Goal: Communication & Community: Participate in discussion

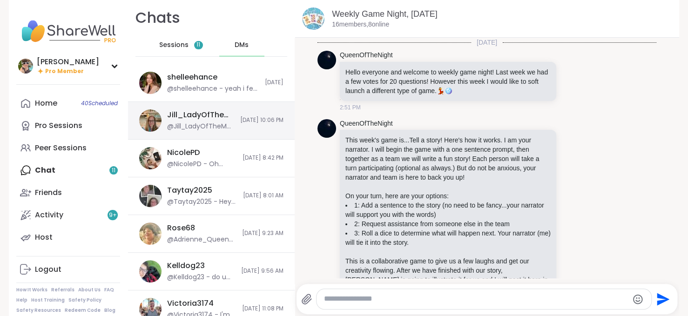
scroll to position [140, 0]
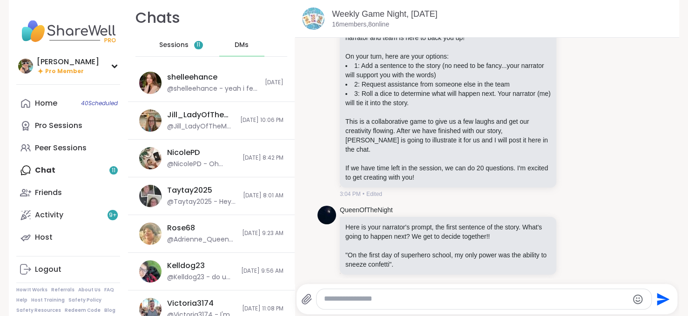
click at [174, 42] on span "Sessions" at bounding box center [173, 44] width 29 height 9
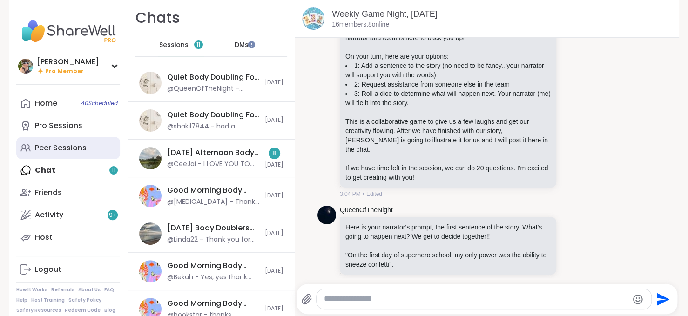
click at [65, 144] on div "Peer Sessions" at bounding box center [61, 148] width 52 height 10
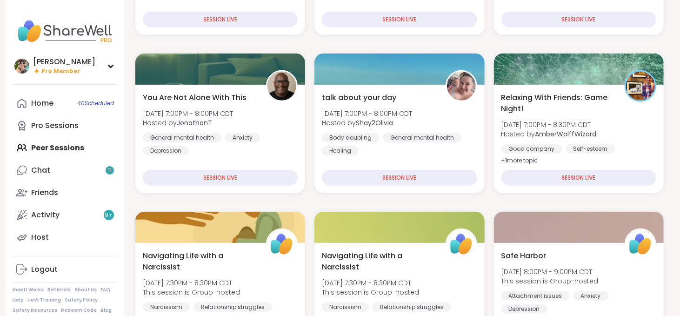
scroll to position [274, 0]
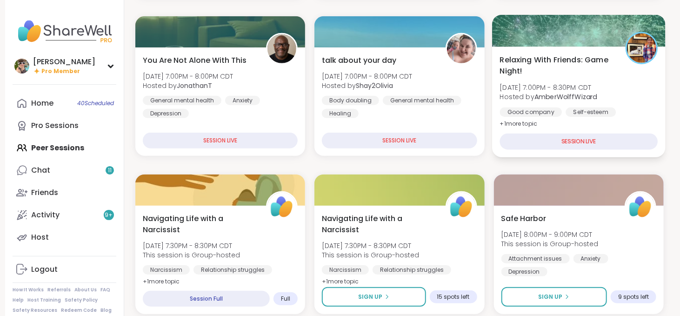
click at [557, 85] on span "Tue, Sep 09 | 7:00PM - 8:30PM CDT" at bounding box center [548, 87] width 97 height 9
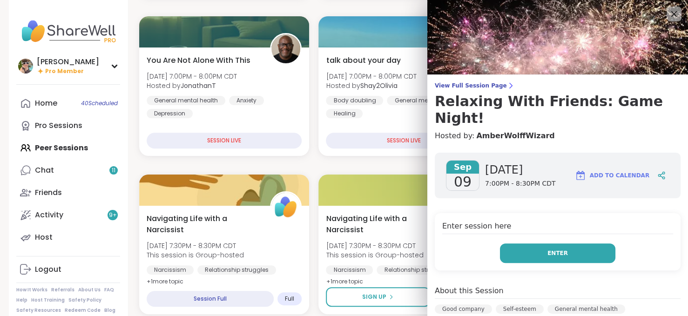
click at [554, 249] on span "Enter" at bounding box center [557, 253] width 20 height 8
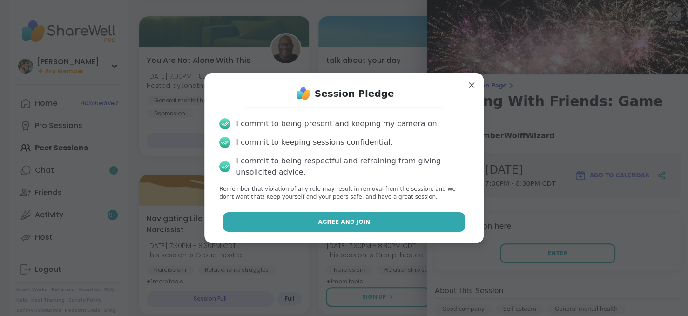
click at [320, 231] on button "Agree and Join" at bounding box center [344, 222] width 242 height 20
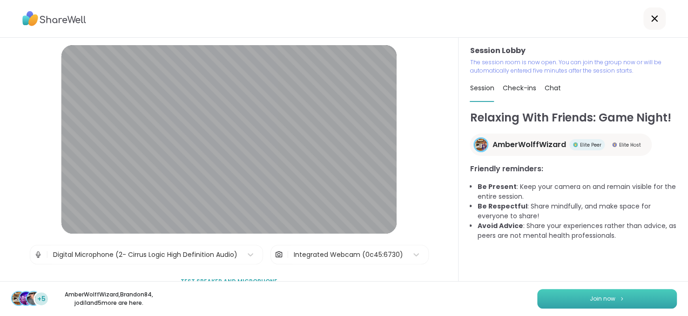
click at [553, 295] on button "Join now" at bounding box center [607, 299] width 140 height 20
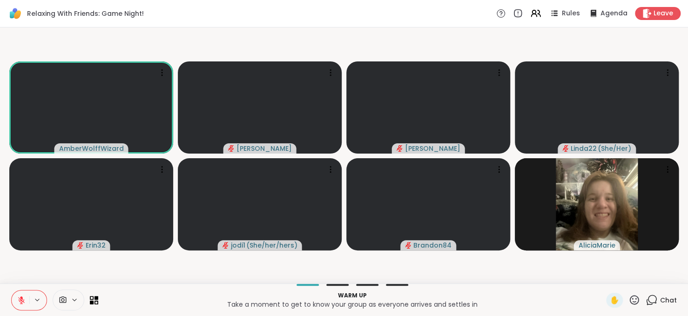
click at [22, 303] on icon at bounding box center [21, 300] width 7 height 7
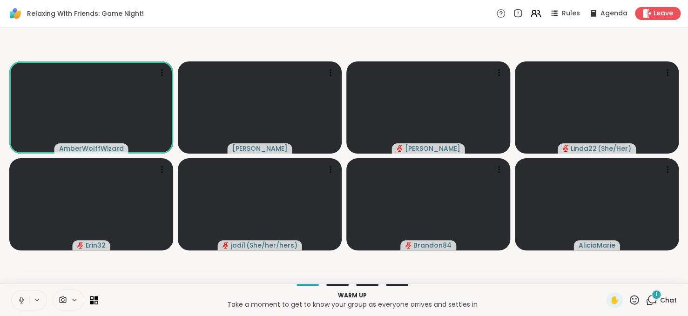
click at [660, 302] on span "Chat" at bounding box center [668, 299] width 17 height 9
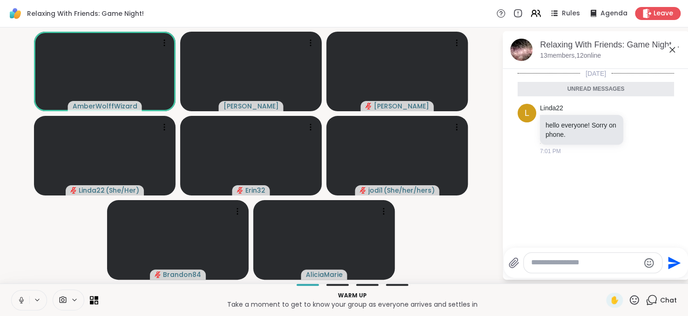
click at [660, 302] on span "Chat" at bounding box center [668, 299] width 17 height 9
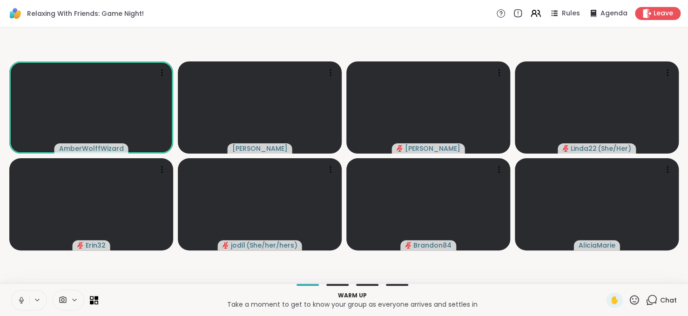
click at [17, 297] on icon at bounding box center [21, 300] width 8 height 8
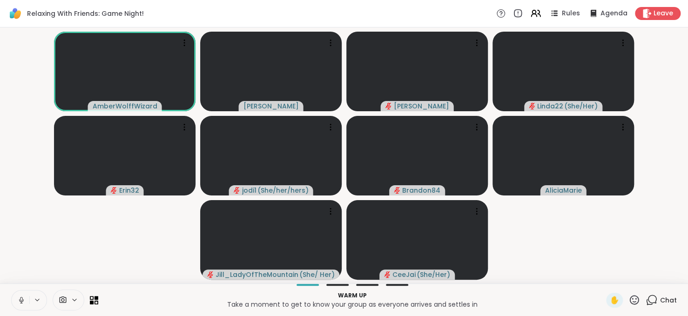
click at [17, 297] on button at bounding box center [21, 300] width 18 height 20
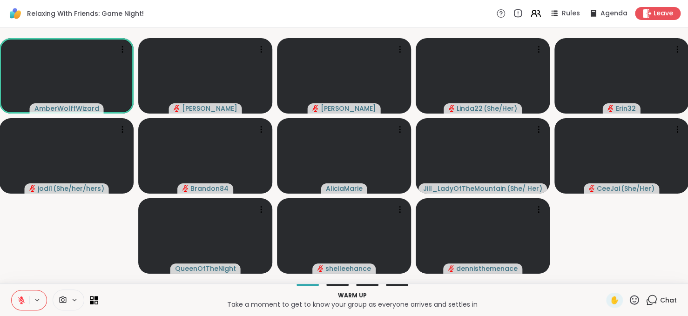
click at [660, 302] on span "Chat" at bounding box center [668, 299] width 17 height 9
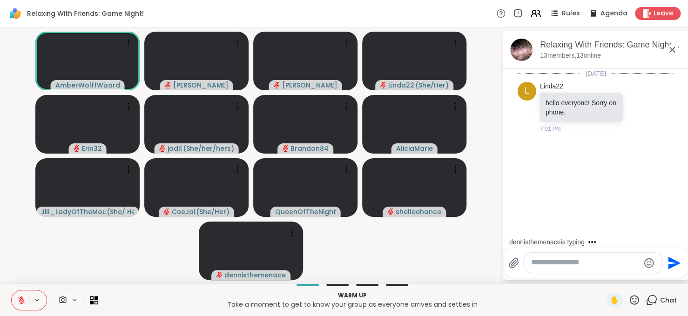
click at [580, 264] on textarea "Type your message" at bounding box center [585, 263] width 108 height 10
type textarea "**********"
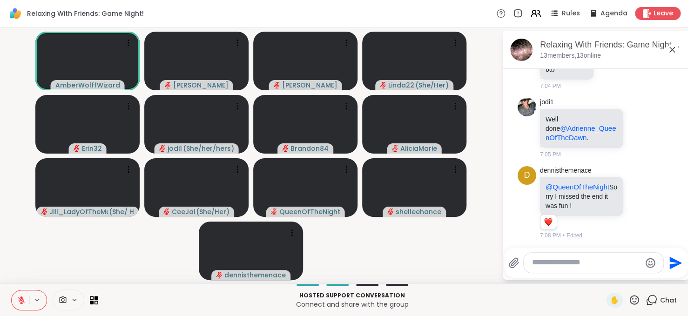
scroll to position [205, 0]
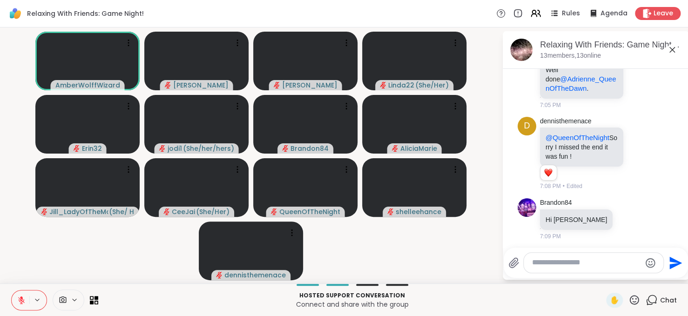
click at [24, 293] on button at bounding box center [21, 300] width 18 height 20
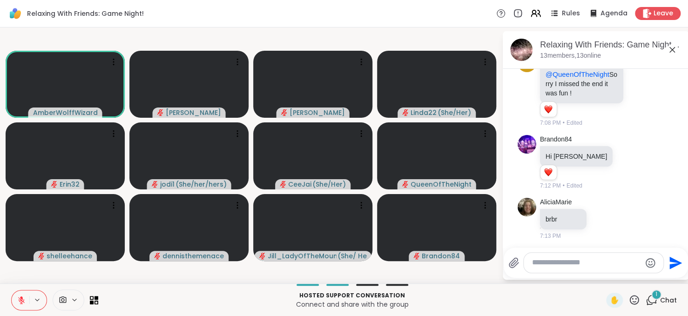
scroll to position [326, 0]
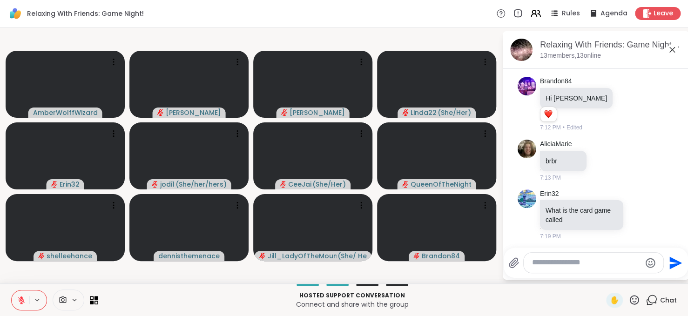
click at [24, 293] on button at bounding box center [21, 300] width 18 height 20
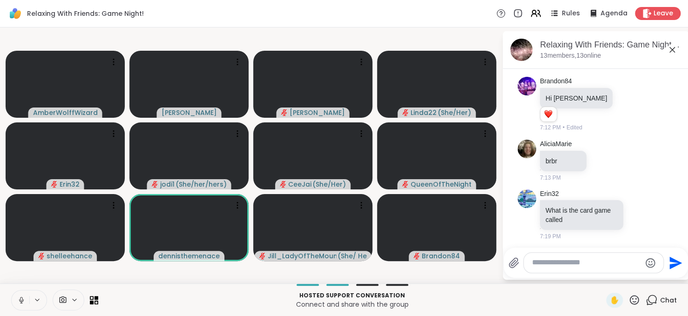
click at [24, 293] on button at bounding box center [21, 300] width 18 height 20
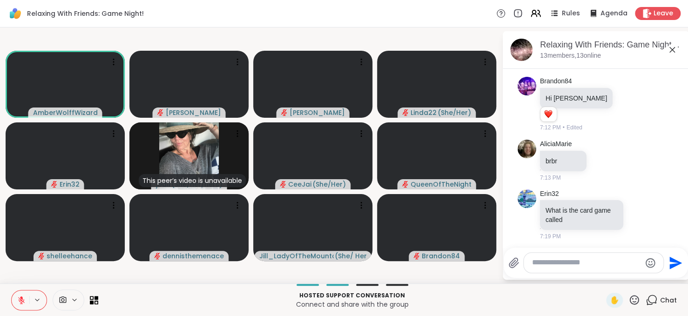
click at [24, 293] on button at bounding box center [21, 300] width 18 height 20
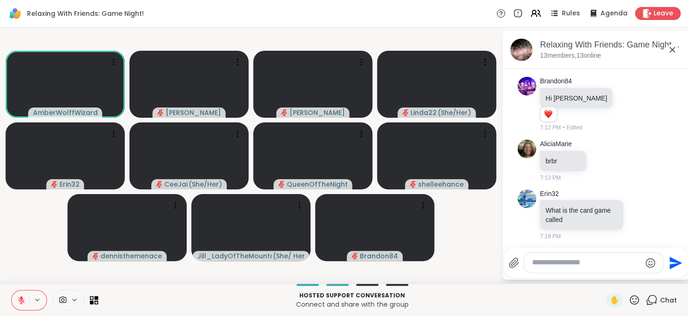
click at [28, 300] on button at bounding box center [21, 300] width 18 height 20
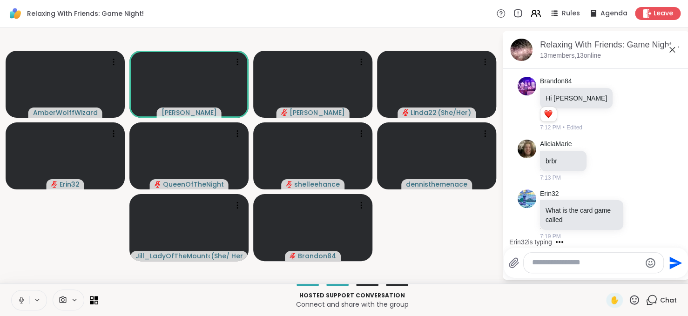
click at [22, 292] on button at bounding box center [21, 300] width 18 height 20
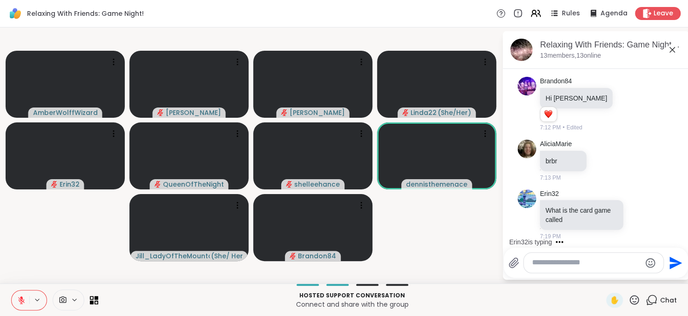
click at [22, 292] on button at bounding box center [21, 300] width 18 height 20
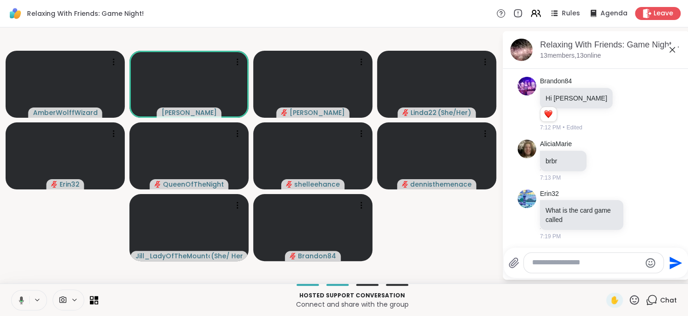
scroll to position [385, 0]
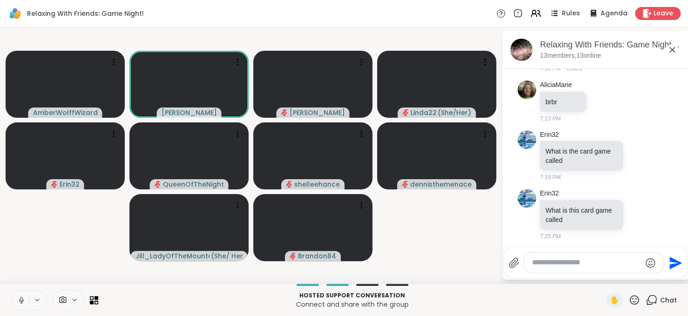
click at [22, 293] on button at bounding box center [21, 300] width 18 height 20
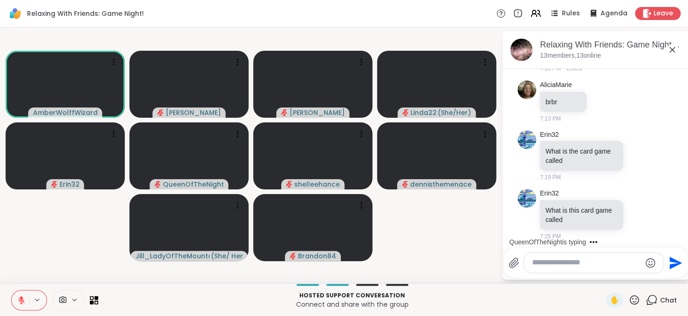
scroll to position [444, 0]
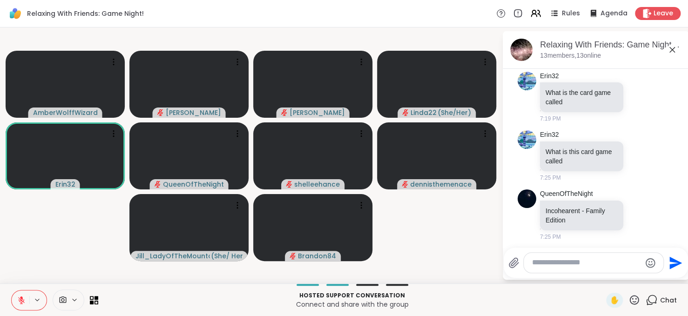
click at [20, 299] on icon at bounding box center [21, 300] width 7 height 7
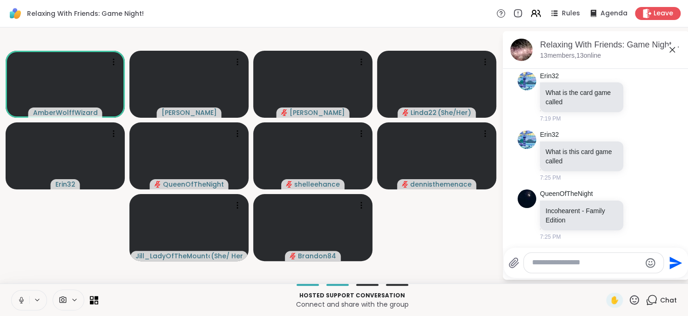
click at [20, 299] on icon at bounding box center [21, 300] width 8 height 8
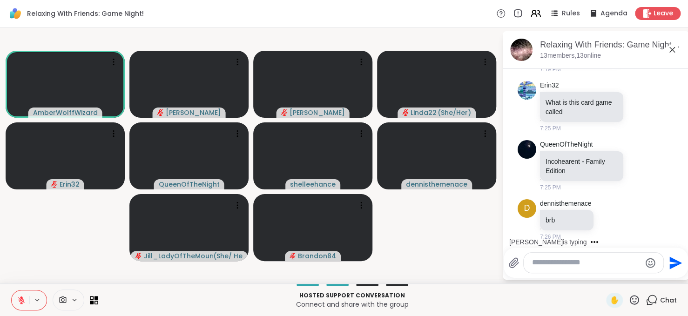
click at [20, 299] on icon at bounding box center [21, 300] width 7 height 7
click at [20, 299] on icon at bounding box center [21, 300] width 3 height 4
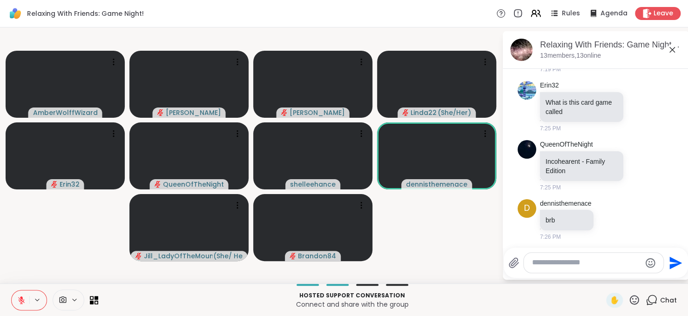
scroll to position [552, 0]
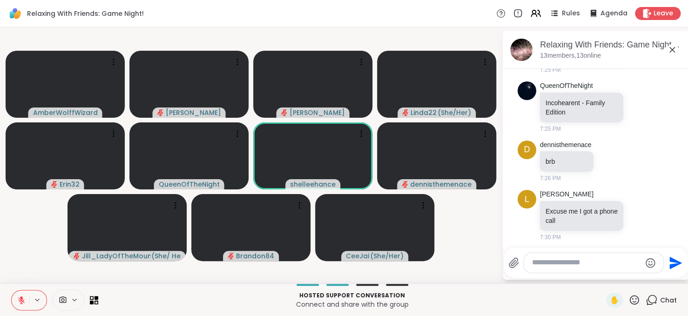
click at [20, 299] on icon at bounding box center [21, 300] width 7 height 7
click at [20, 299] on icon at bounding box center [21, 300] width 8 height 8
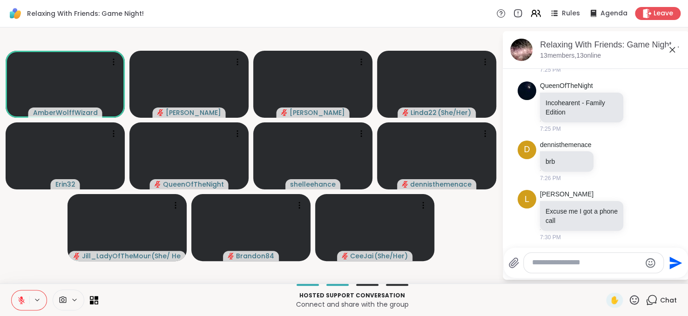
click at [20, 299] on icon at bounding box center [21, 300] width 7 height 7
click at [20, 299] on icon at bounding box center [21, 300] width 8 height 8
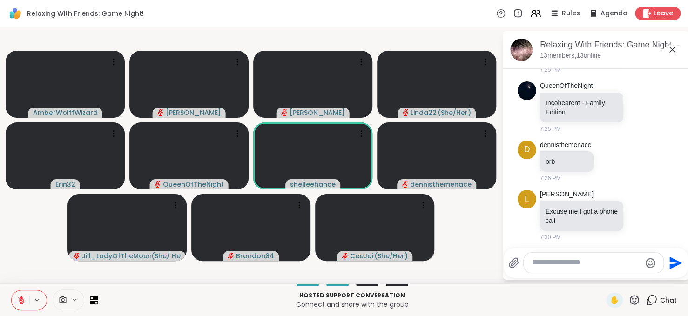
click at [20, 299] on icon at bounding box center [21, 300] width 7 height 7
click at [20, 299] on icon at bounding box center [21, 300] width 8 height 8
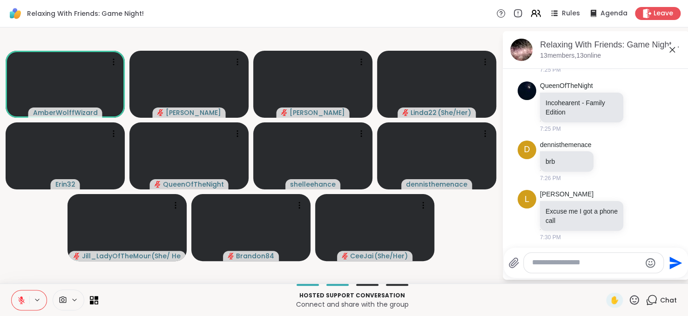
click at [536, 263] on textarea "Type your message" at bounding box center [586, 263] width 108 height 10
type textarea "**********"
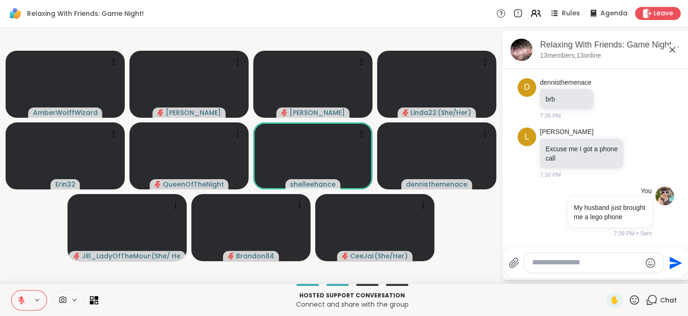
scroll to position [633, 0]
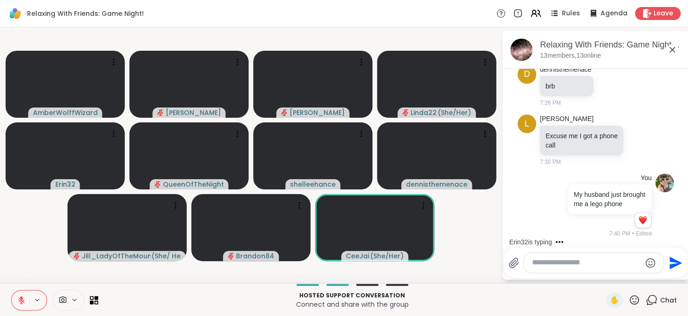
click at [23, 303] on icon at bounding box center [21, 300] width 8 height 8
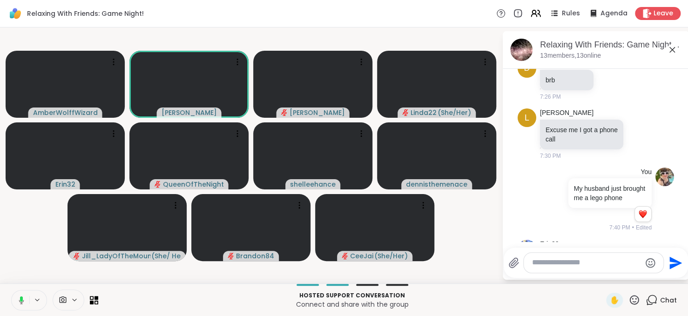
scroll to position [683, 0]
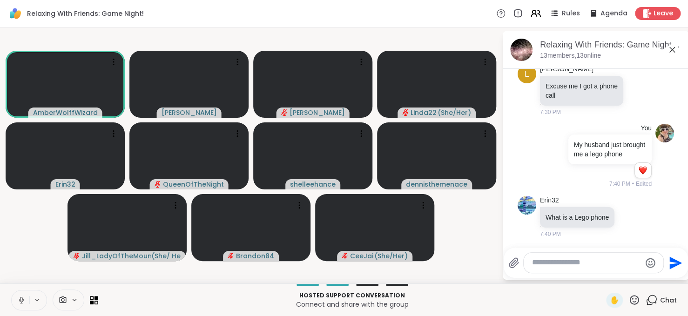
click at [23, 303] on icon at bounding box center [21, 300] width 8 height 8
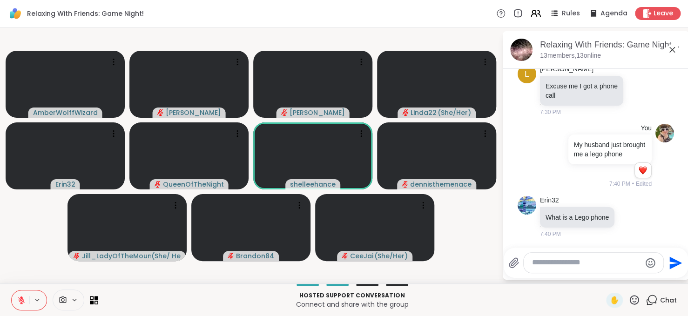
click at [23, 303] on icon at bounding box center [21, 300] width 8 height 8
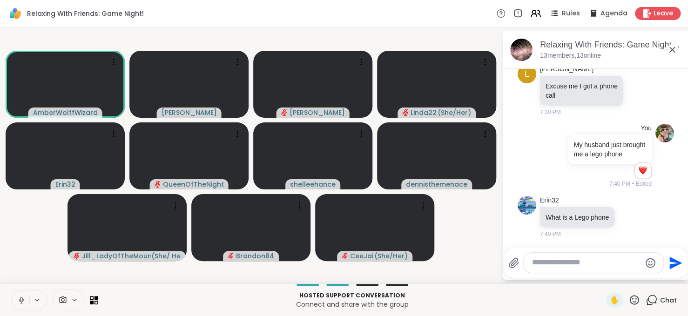
click at [23, 303] on icon at bounding box center [21, 300] width 8 height 8
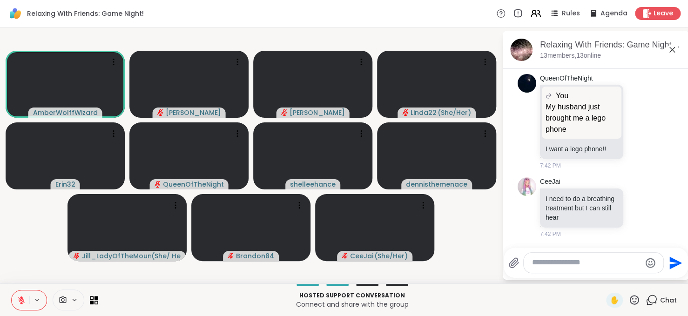
scroll to position [867, 0]
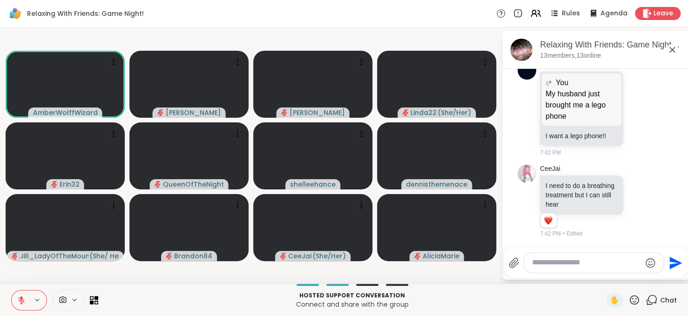
click at [23, 303] on icon at bounding box center [21, 300] width 8 height 8
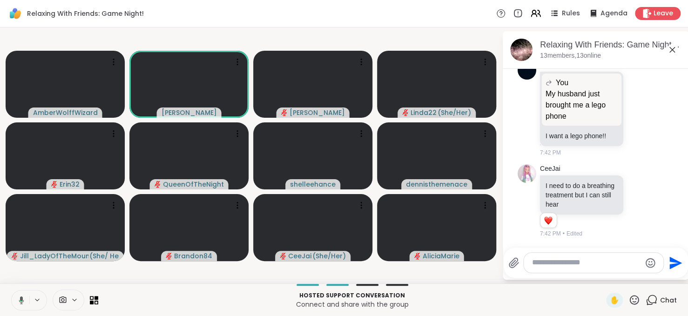
click at [23, 303] on icon at bounding box center [20, 300] width 8 height 8
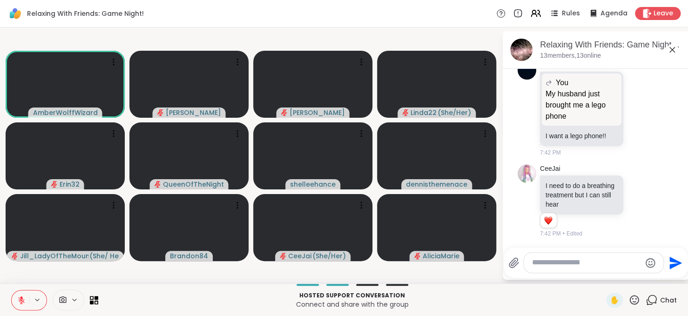
click at [23, 303] on icon at bounding box center [21, 300] width 8 height 8
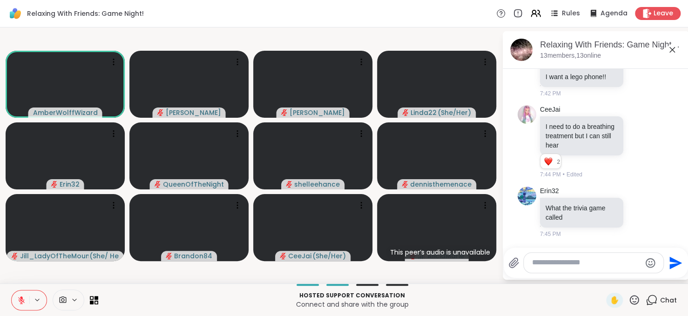
scroll to position [1186, 0]
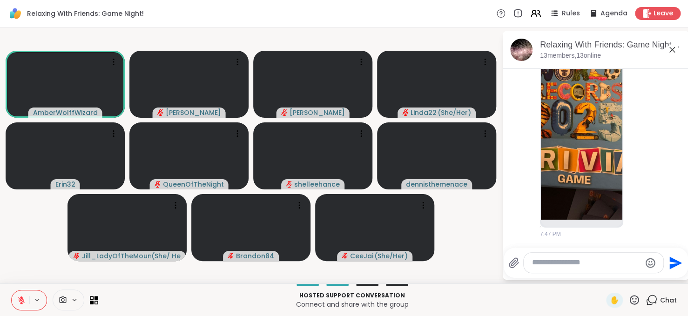
click at [23, 303] on icon at bounding box center [21, 300] width 8 height 8
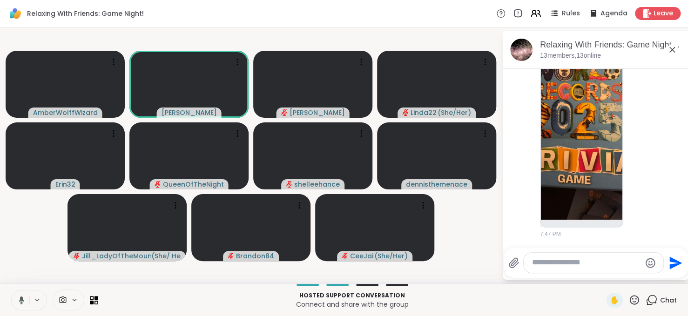
click at [23, 303] on icon at bounding box center [20, 300] width 8 height 8
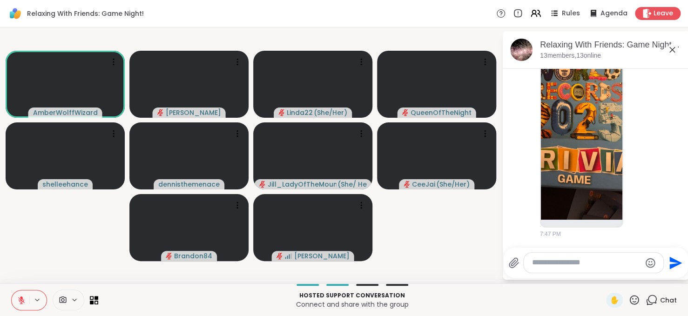
click at [23, 303] on icon at bounding box center [21, 300] width 8 height 8
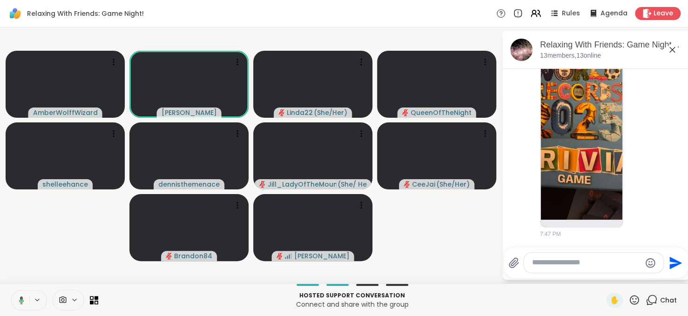
click at [23, 303] on icon at bounding box center [20, 300] width 8 height 8
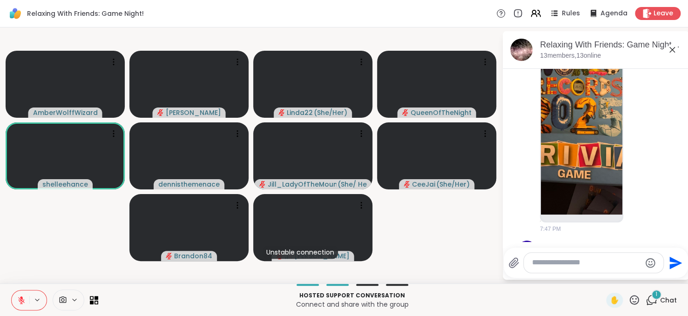
scroll to position [1263, 0]
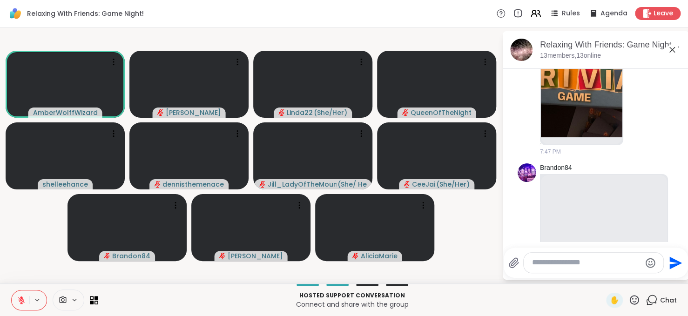
click at [23, 303] on icon at bounding box center [21, 300] width 8 height 8
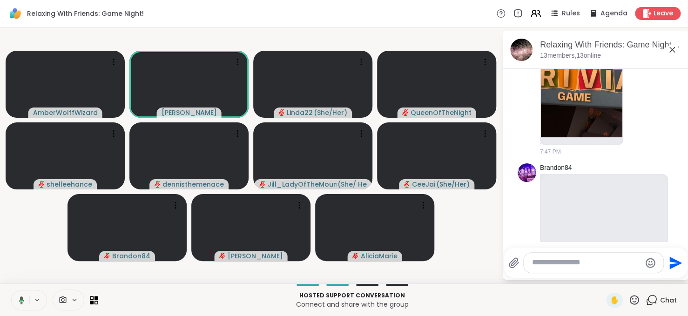
click at [23, 303] on icon at bounding box center [20, 300] width 8 height 8
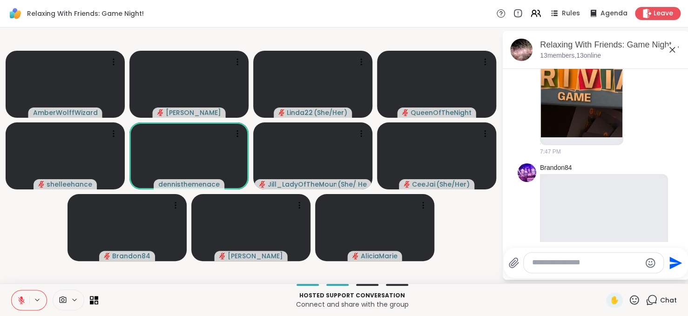
click at [23, 303] on icon at bounding box center [21, 300] width 8 height 8
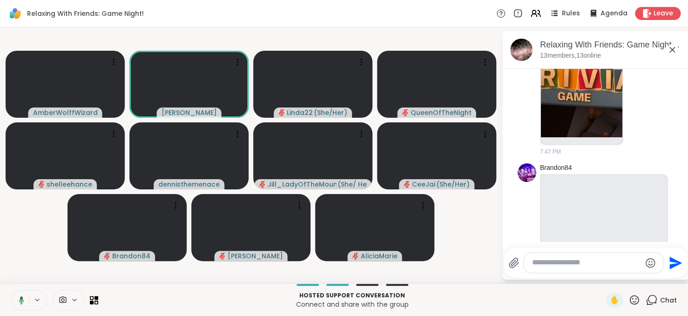
click at [23, 303] on icon at bounding box center [20, 300] width 8 height 8
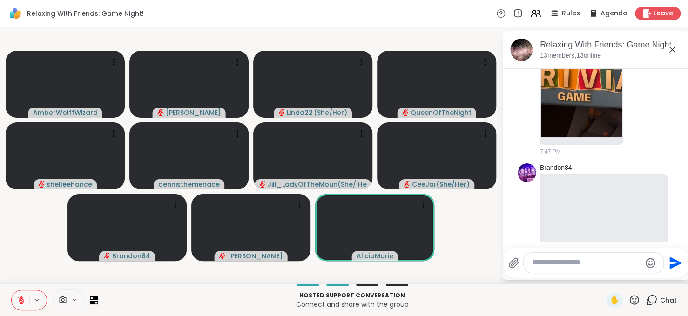
click at [23, 303] on icon at bounding box center [21, 300] width 8 height 8
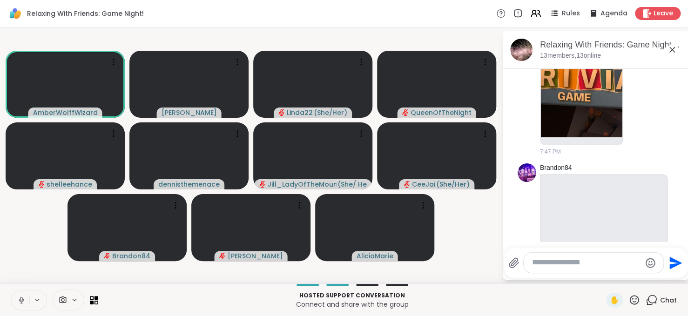
click at [23, 303] on icon at bounding box center [21, 300] width 8 height 8
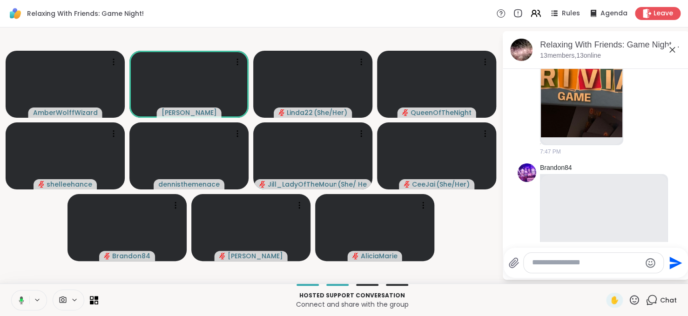
click at [23, 303] on icon at bounding box center [20, 300] width 8 height 8
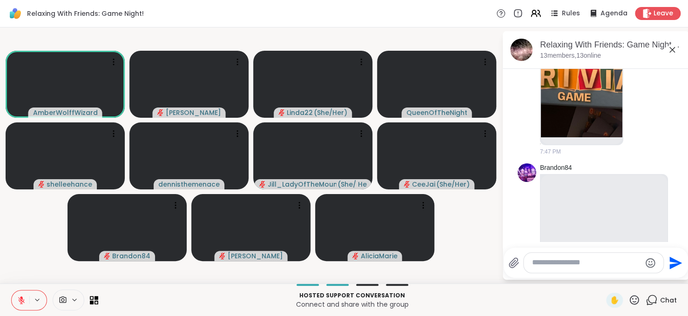
click at [23, 303] on icon at bounding box center [21, 300] width 8 height 8
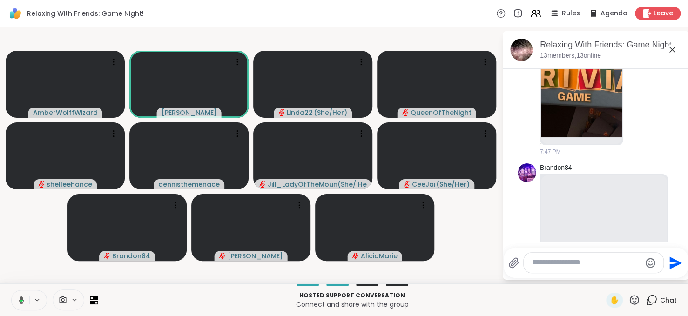
click at [23, 303] on icon at bounding box center [20, 300] width 8 height 8
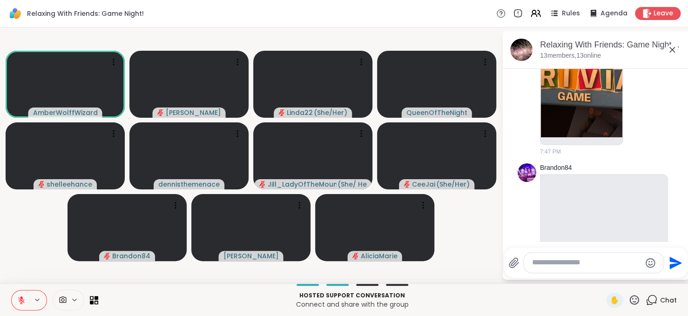
click at [24, 301] on icon at bounding box center [21, 300] width 8 height 8
click at [24, 301] on button at bounding box center [19, 300] width 19 height 20
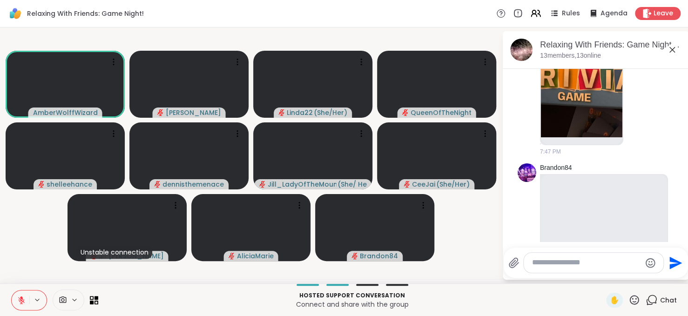
click at [19, 300] on icon at bounding box center [21, 300] width 8 height 8
click at [17, 293] on button at bounding box center [21, 300] width 18 height 20
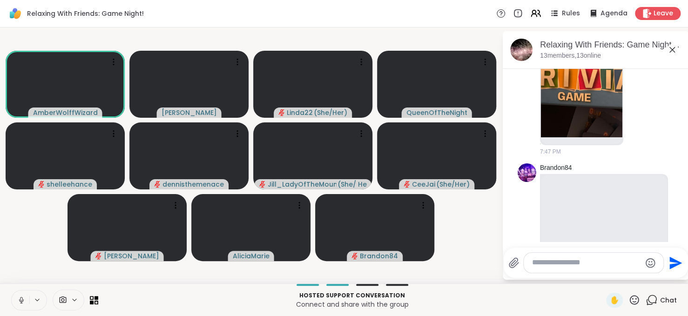
click at [22, 300] on icon at bounding box center [21, 299] width 2 height 4
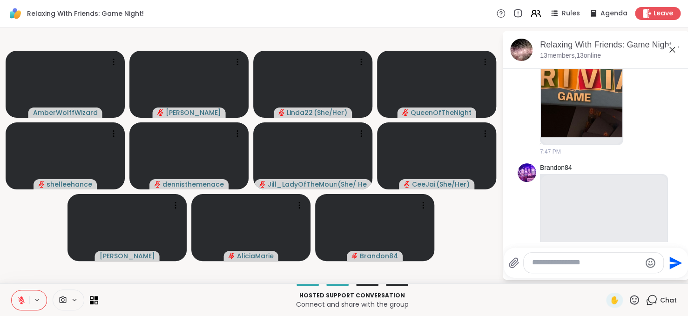
click at [22, 300] on icon at bounding box center [21, 300] width 8 height 8
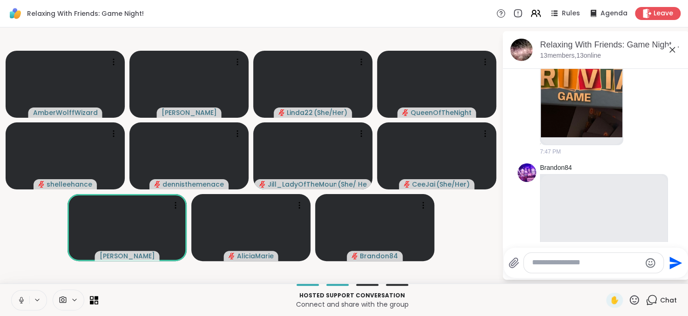
click at [22, 300] on icon at bounding box center [21, 299] width 2 height 4
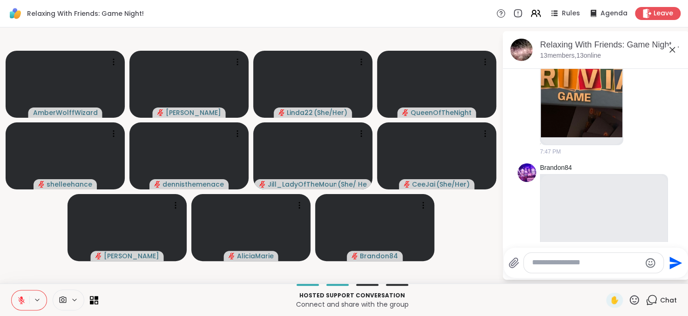
click at [22, 300] on icon at bounding box center [21, 300] width 8 height 8
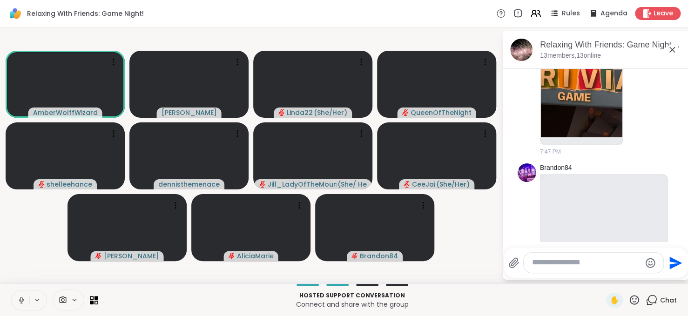
click at [22, 300] on icon at bounding box center [21, 299] width 2 height 4
click at [22, 300] on icon at bounding box center [21, 300] width 8 height 8
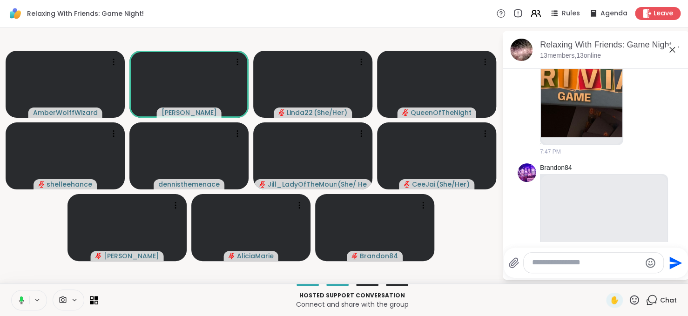
click at [22, 300] on icon at bounding box center [21, 298] width 3 height 5
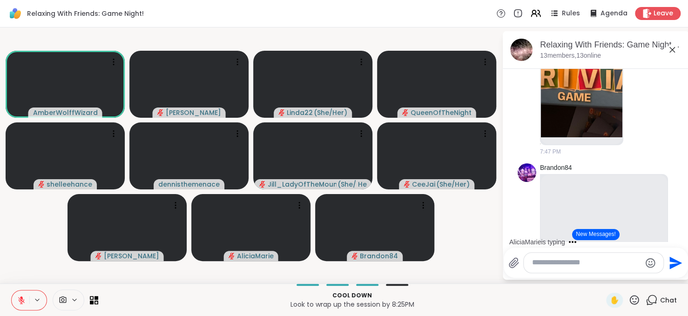
click at [22, 300] on icon at bounding box center [21, 300] width 8 height 8
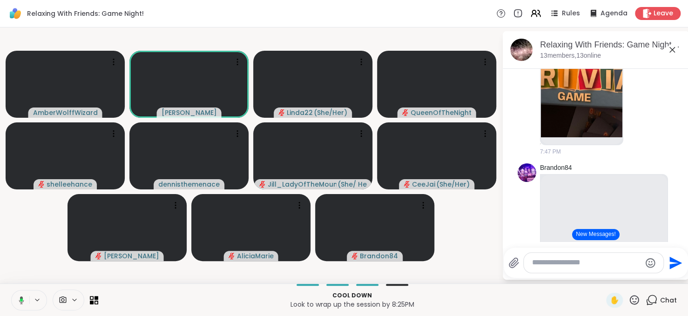
click at [22, 300] on icon at bounding box center [21, 299] width 3 height 3
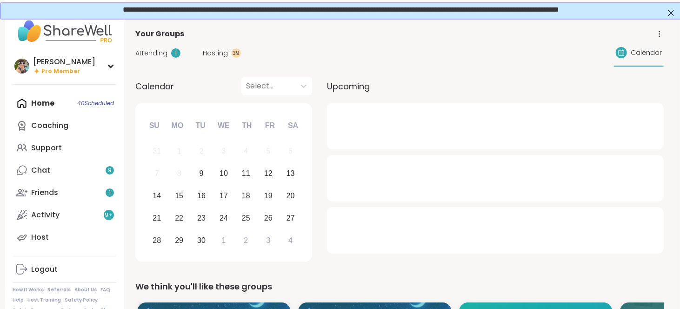
click at [173, 59] on div "Attending 1 Hosting 39 Calendar" at bounding box center [399, 53] width 529 height 27
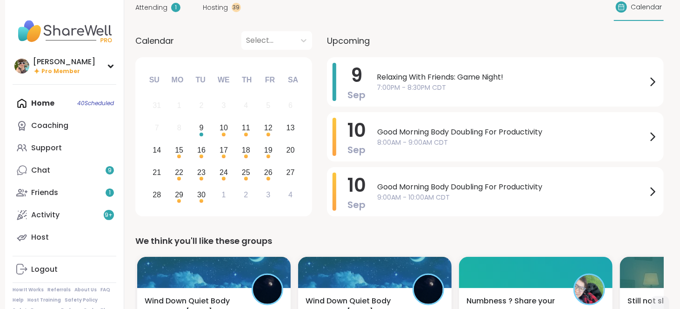
scroll to position [48, 0]
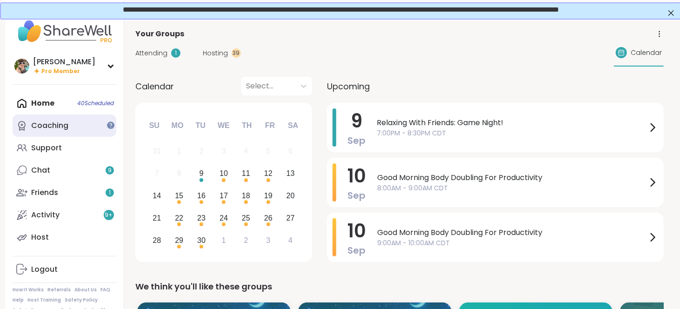
click at [101, 124] on link "Coaching" at bounding box center [65, 125] width 104 height 22
